Goal: Obtain resource: Obtain resource

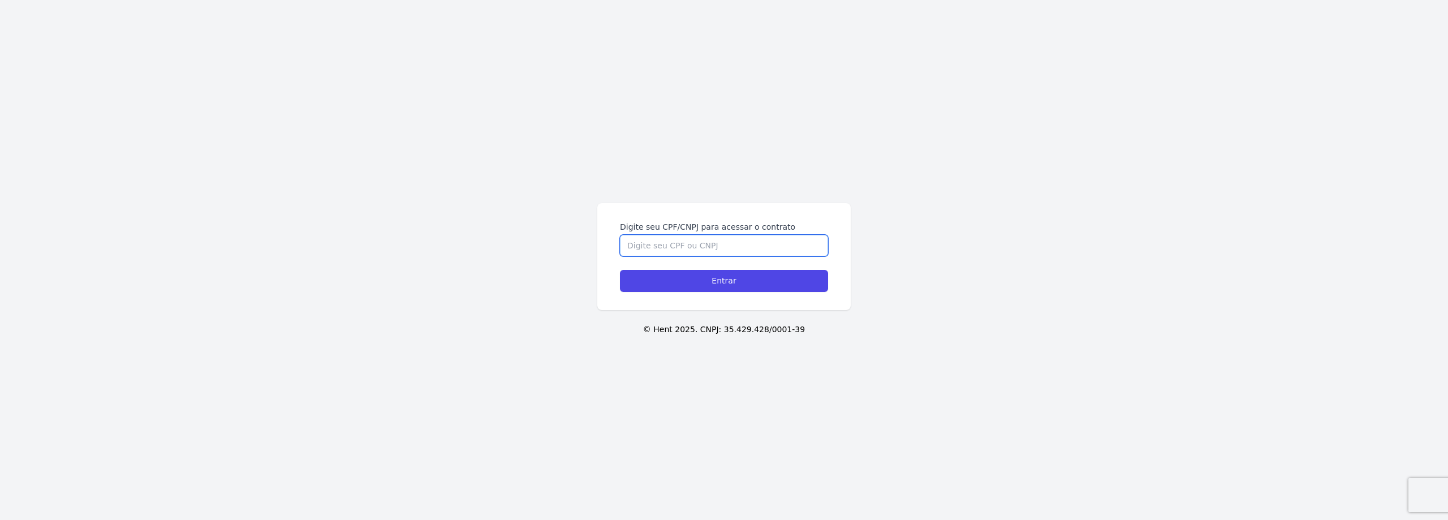
click at [650, 249] on input "Digite seu CPF/CNPJ para acessar o contrato" at bounding box center [724, 245] width 208 height 21
type input "71250085187"
click at [754, 282] on input "Entrar" at bounding box center [724, 281] width 208 height 22
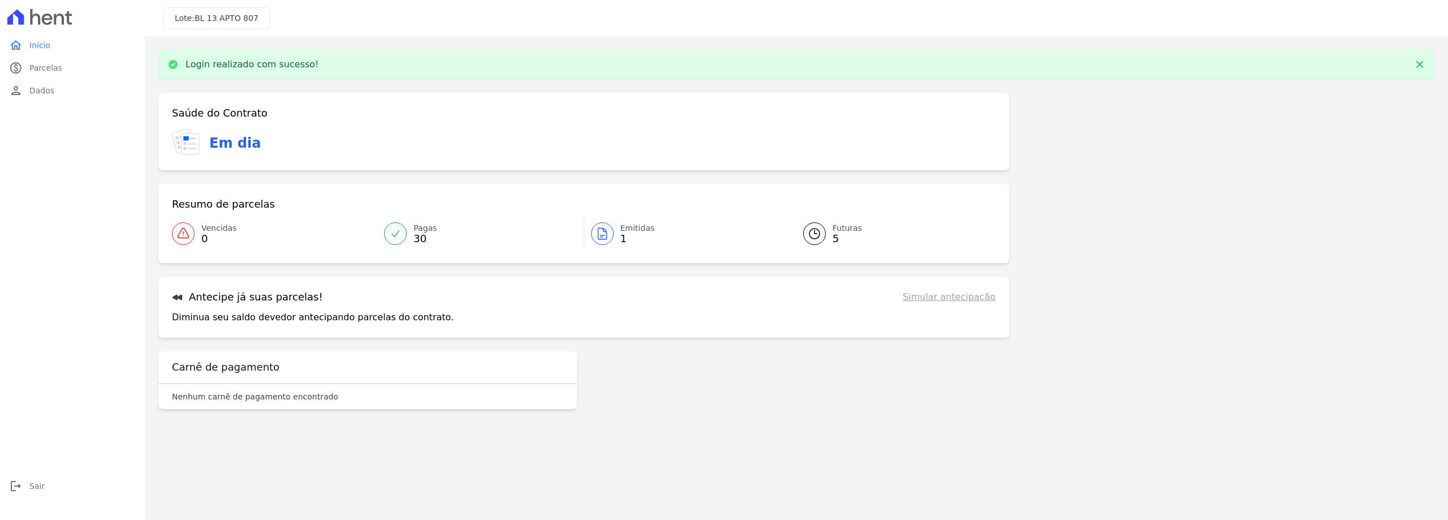
click at [613, 235] on div at bounding box center [602, 233] width 23 height 23
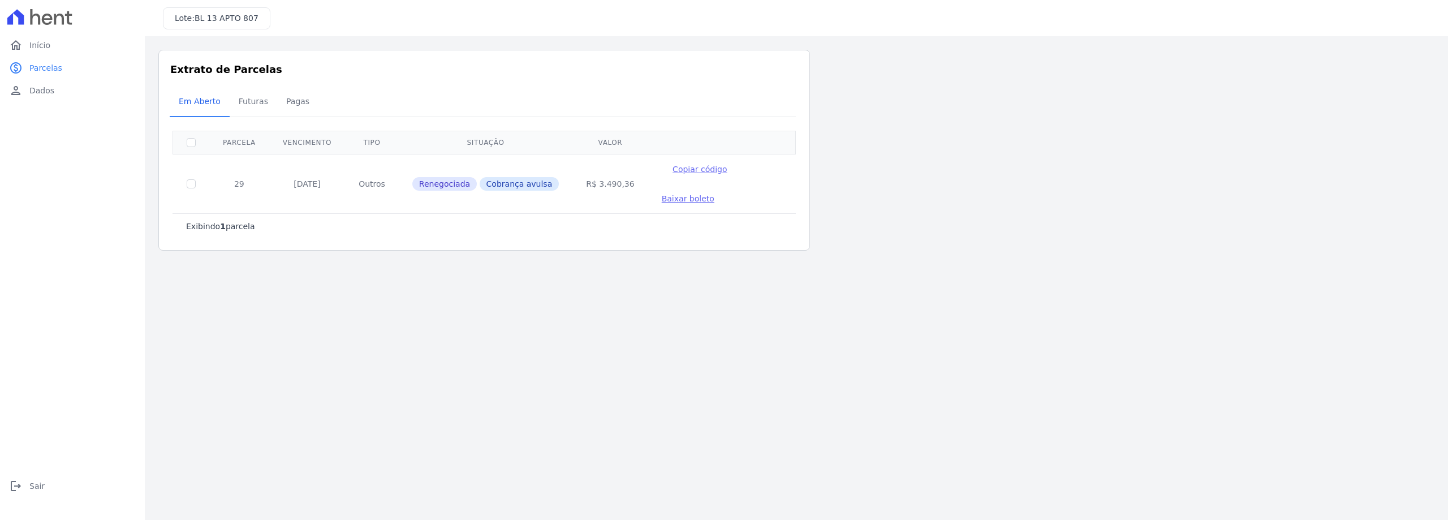
click at [669, 199] on span "Baixar boleto" at bounding box center [688, 198] width 53 height 9
